Goal: Navigation & Orientation: Find specific page/section

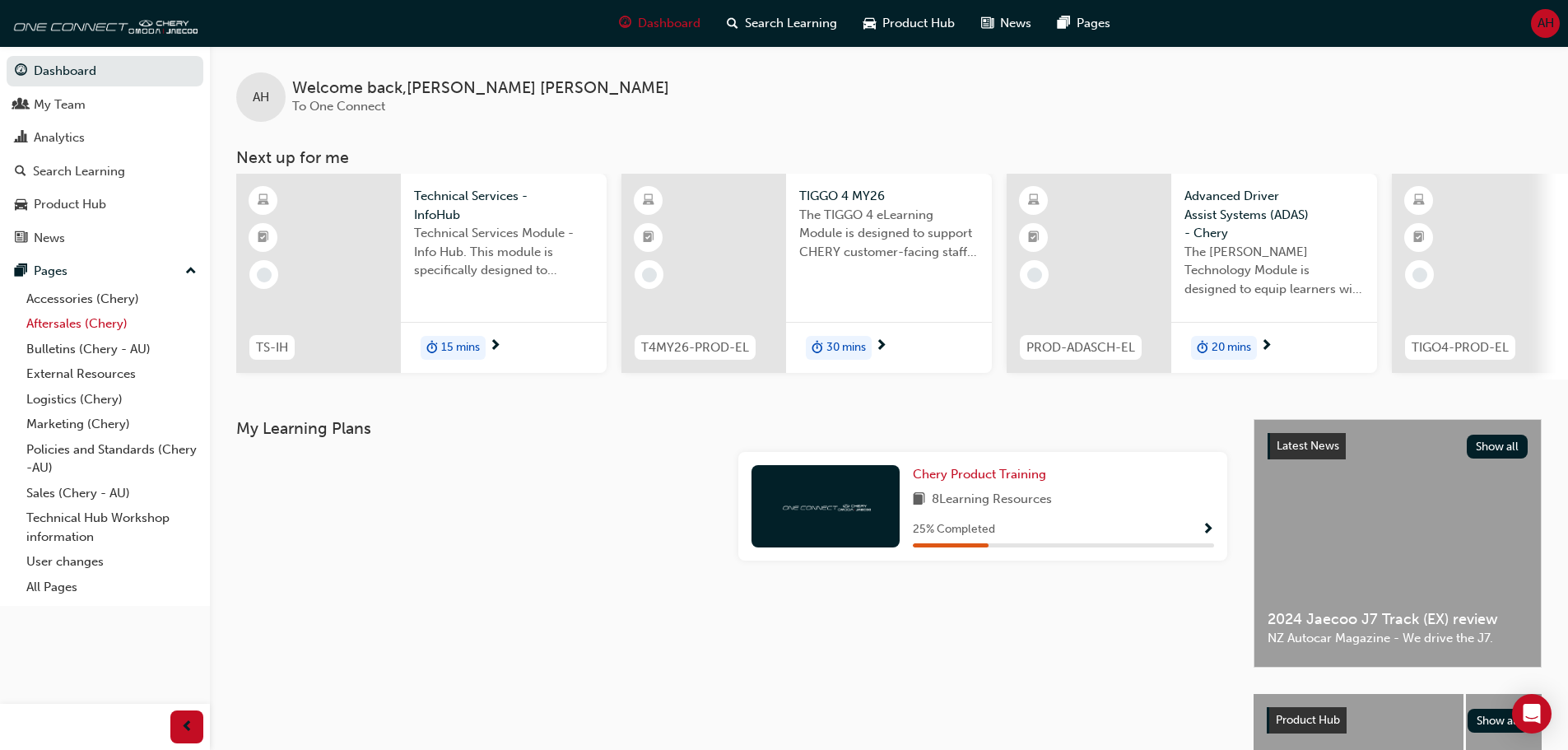
click at [80, 318] on link "Aftersales (Chery)" at bounding box center [112, 324] width 184 height 26
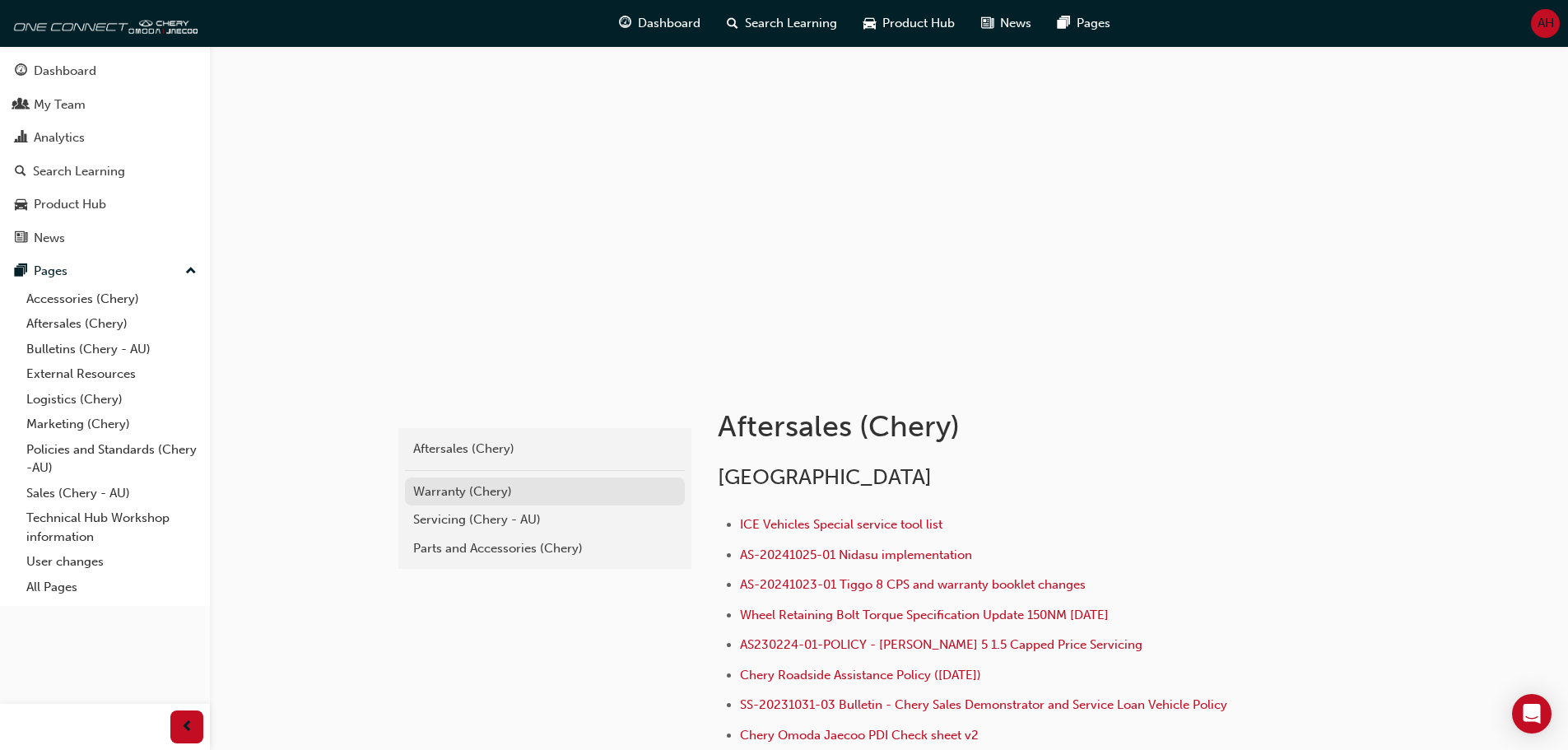
click at [542, 497] on div "Warranty (Chery)" at bounding box center [545, 492] width 263 height 19
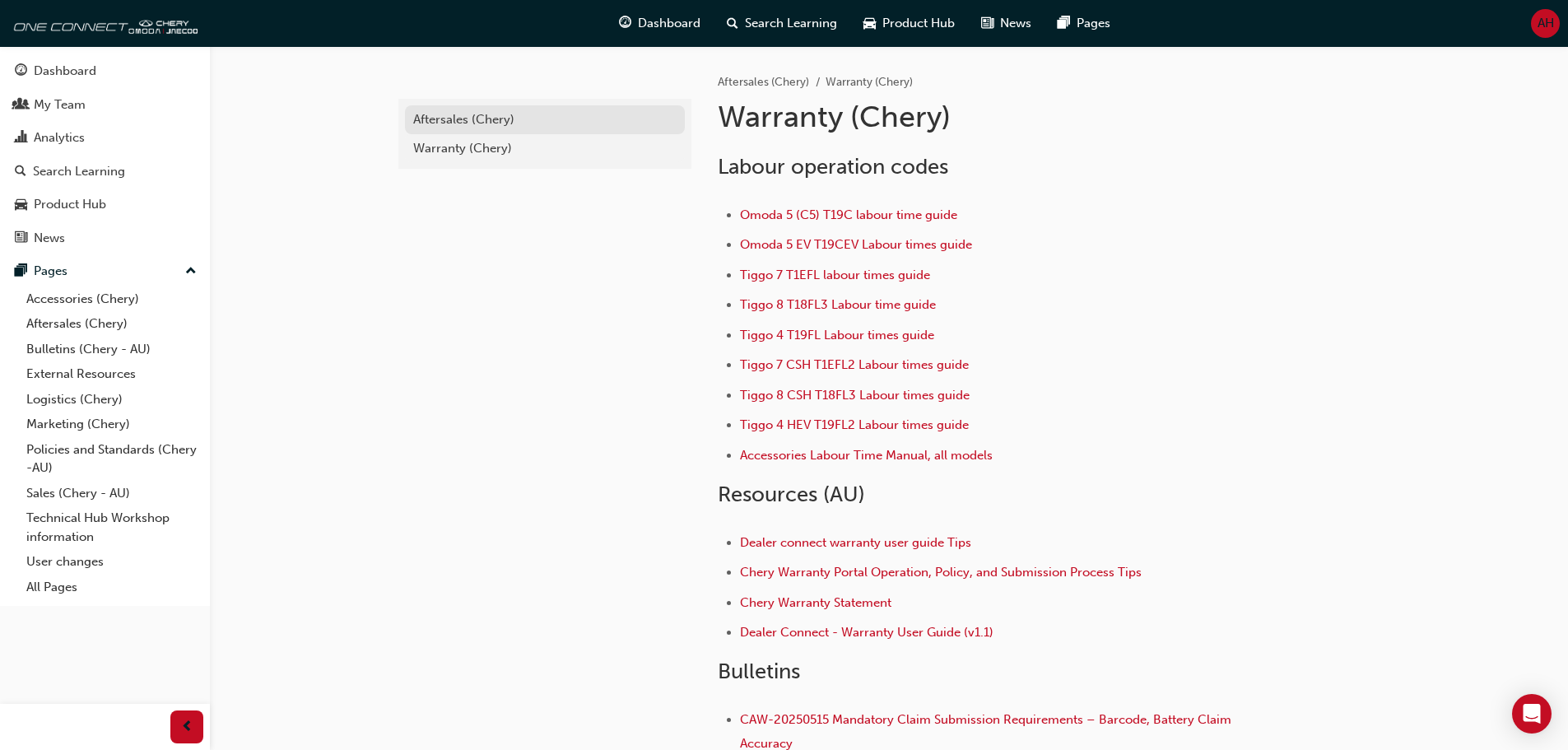
click at [485, 124] on div "Aftersales (Chery)" at bounding box center [545, 120] width 263 height 19
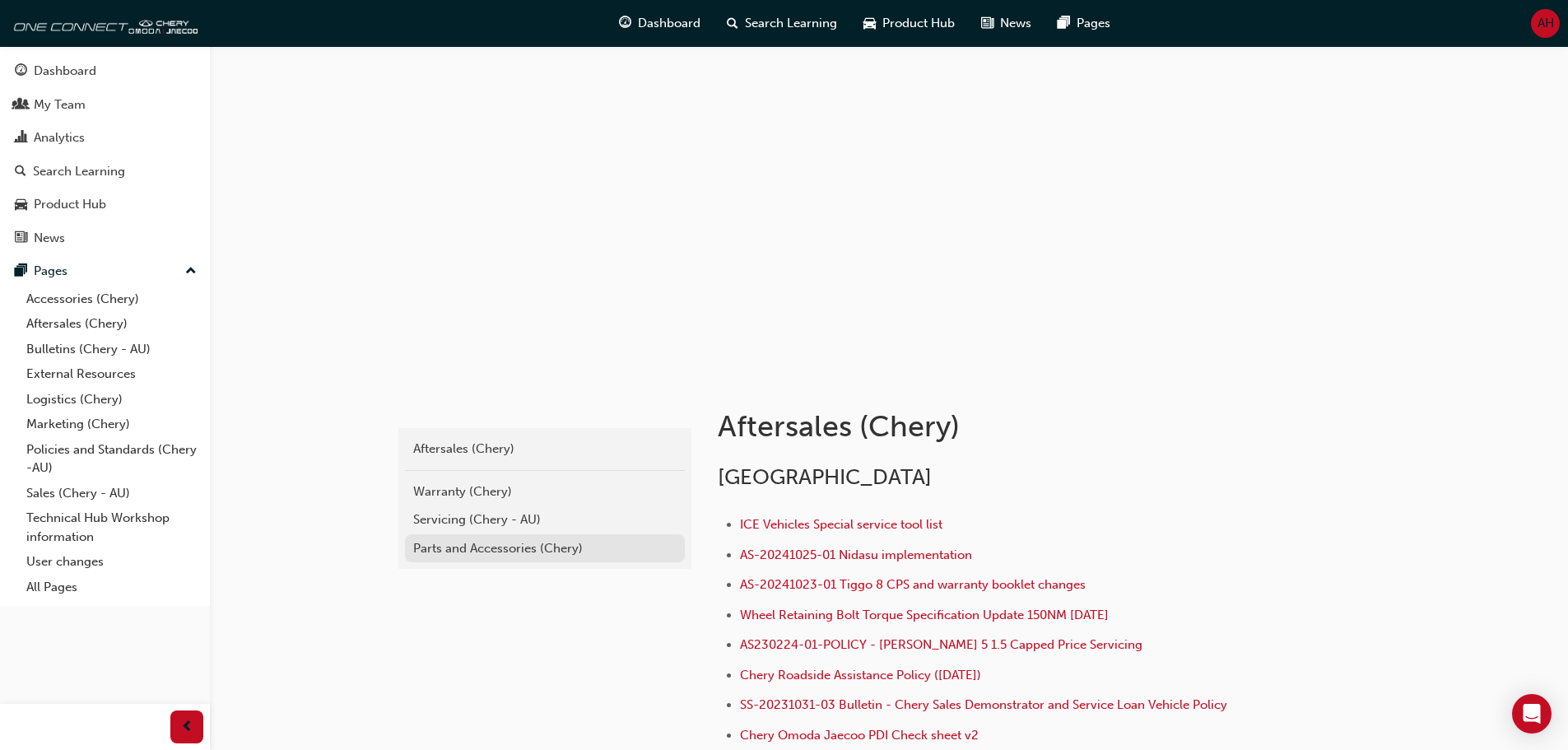
click at [500, 554] on div "Parts and Accessories (Chery)" at bounding box center [545, 549] width 263 height 19
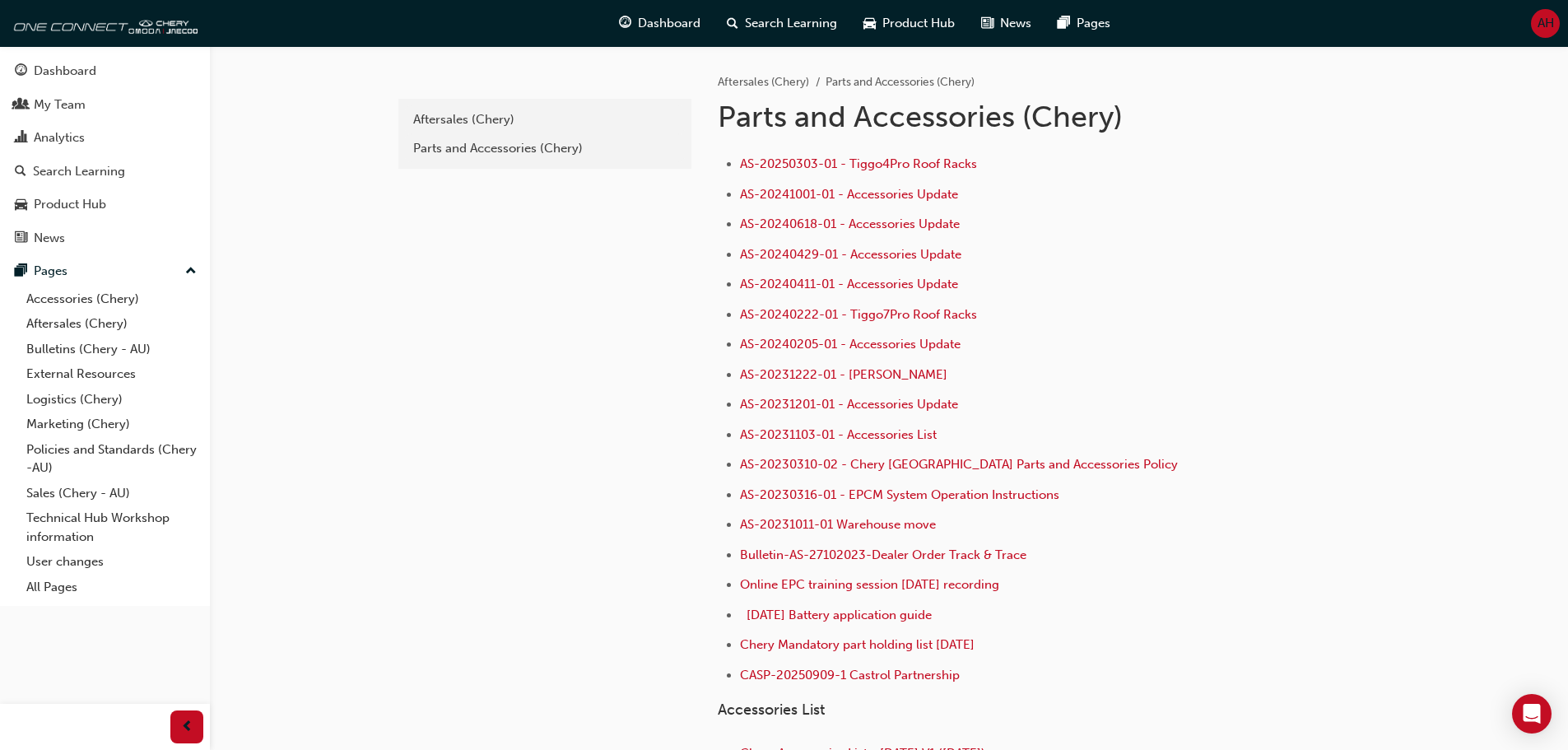
drag, startPoint x: 894, startPoint y: 615, endPoint x: 502, endPoint y: 460, distance: 421.5
click at [502, 460] on div "ef10a701-5b13-4a70-8dde-fbb80f0ba055 Aftersales (Chery) Parts and Accessories (…" at bounding box center [543, 439] width 296 height 786
click at [106, 348] on link "Bulletins (Chery - AU)" at bounding box center [112, 350] width 184 height 26
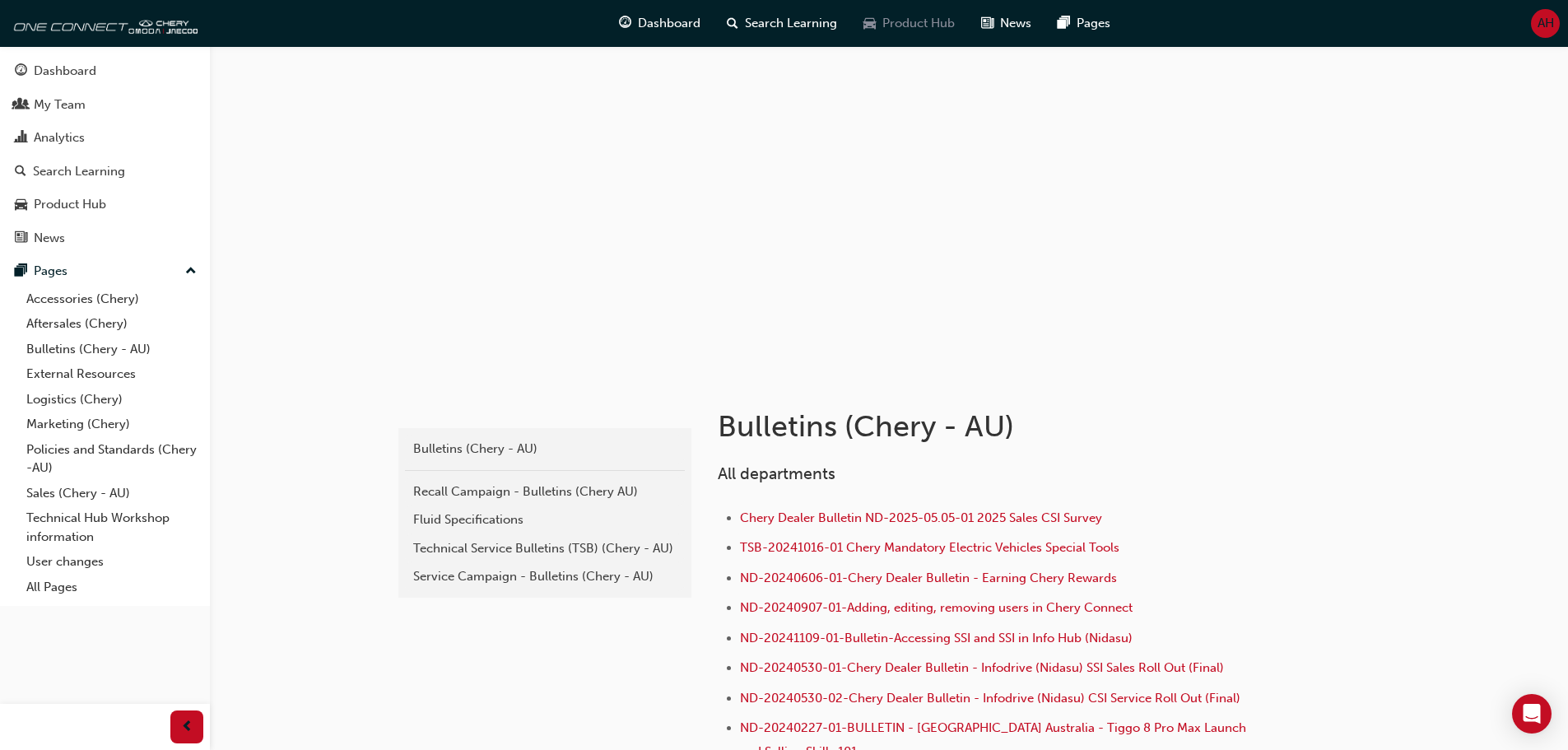
click at [907, 18] on span "Product Hub" at bounding box center [919, 23] width 73 height 19
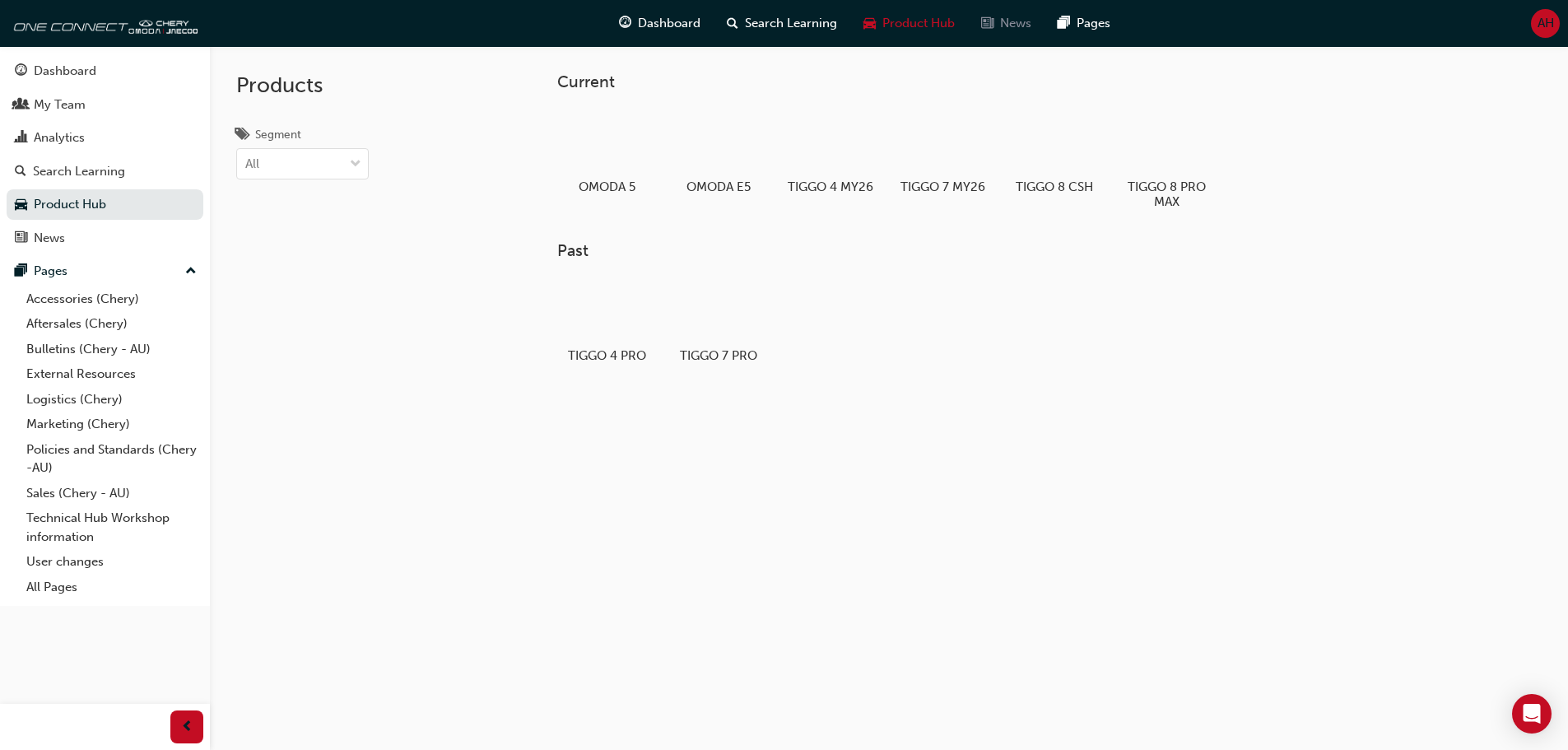
click at [1017, 35] on div "News" at bounding box center [1005, 24] width 77 height 34
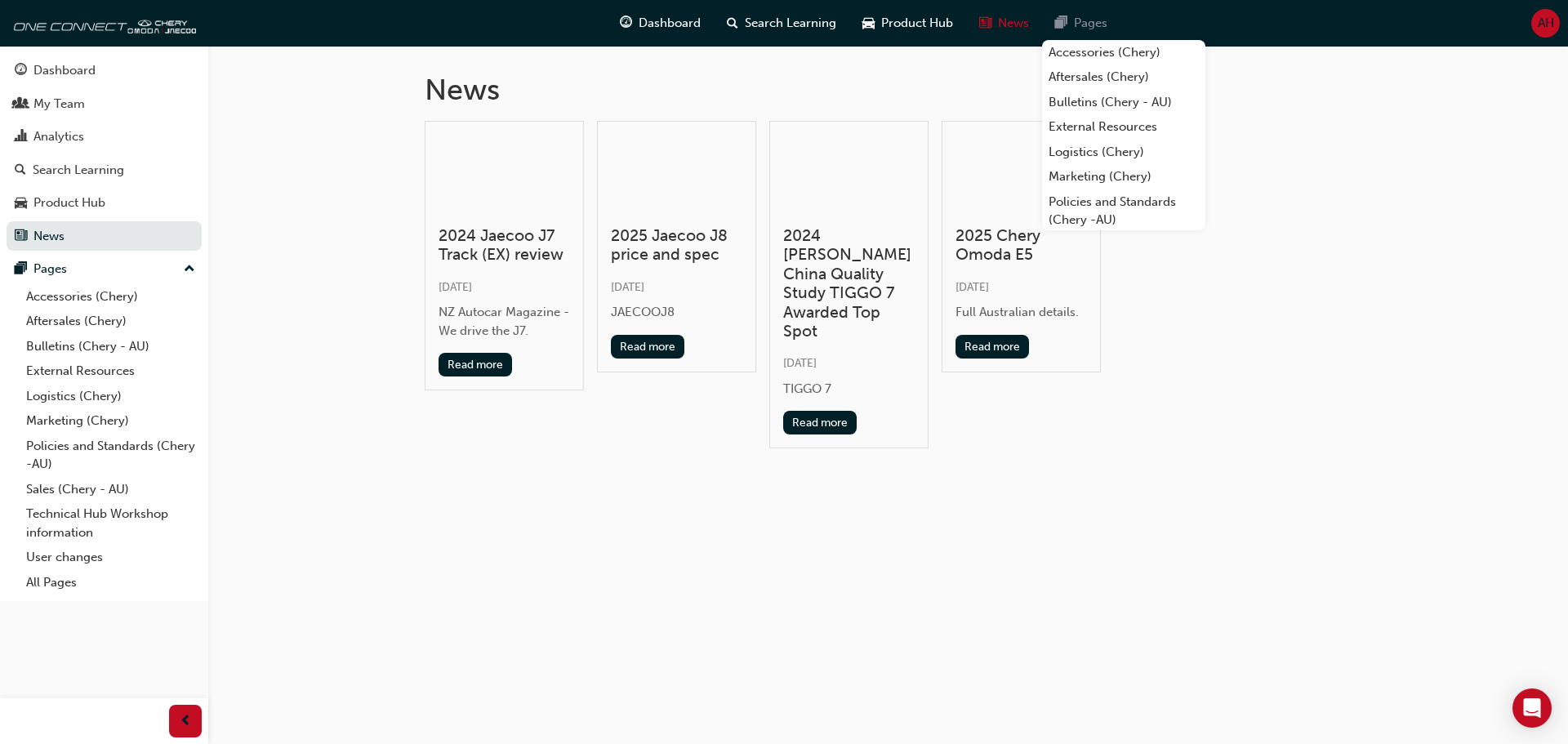
click at [1090, 29] on span "Pages" at bounding box center [1091, 23] width 34 height 19
